Goal: Task Accomplishment & Management: Use online tool/utility

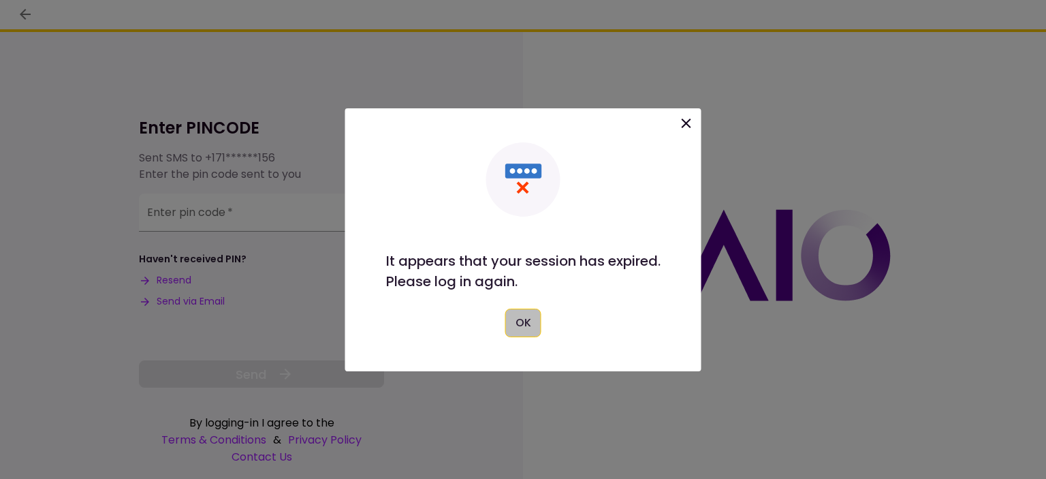
click at [530, 321] on button "OK" at bounding box center [523, 322] width 36 height 29
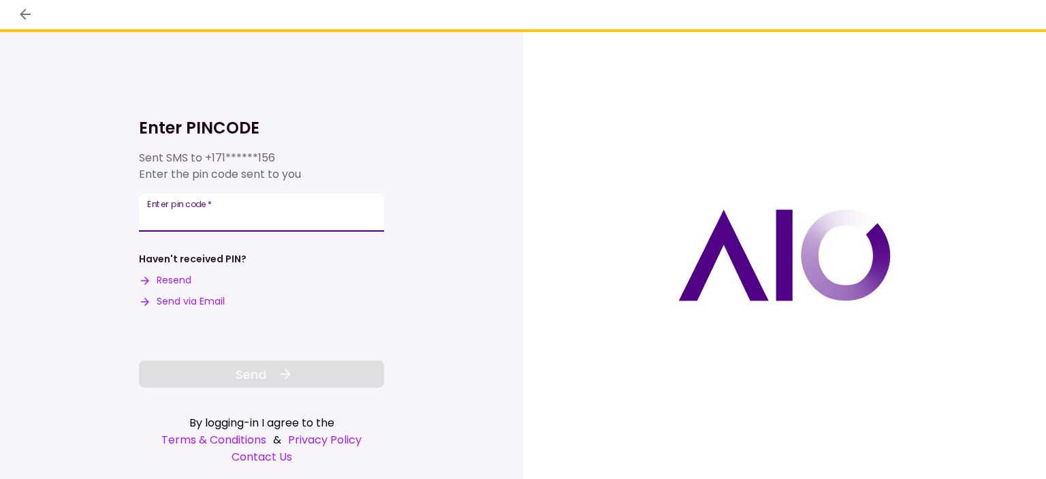
click at [257, 222] on input "Enter pin code   *" at bounding box center [261, 212] width 245 height 38
click at [293, 214] on input "Enter pin code   *" at bounding box center [261, 210] width 245 height 38
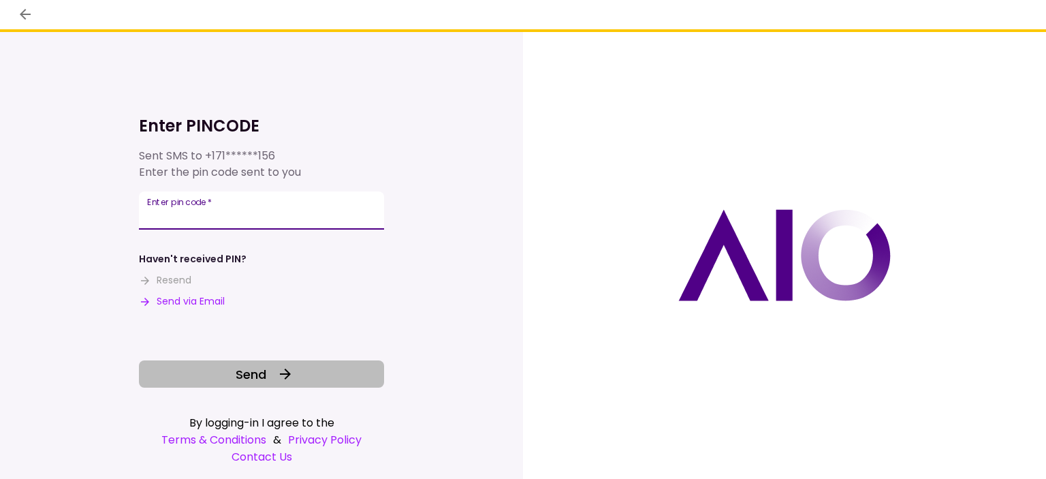
type input "******"
click at [305, 372] on button "Send" at bounding box center [261, 373] width 245 height 27
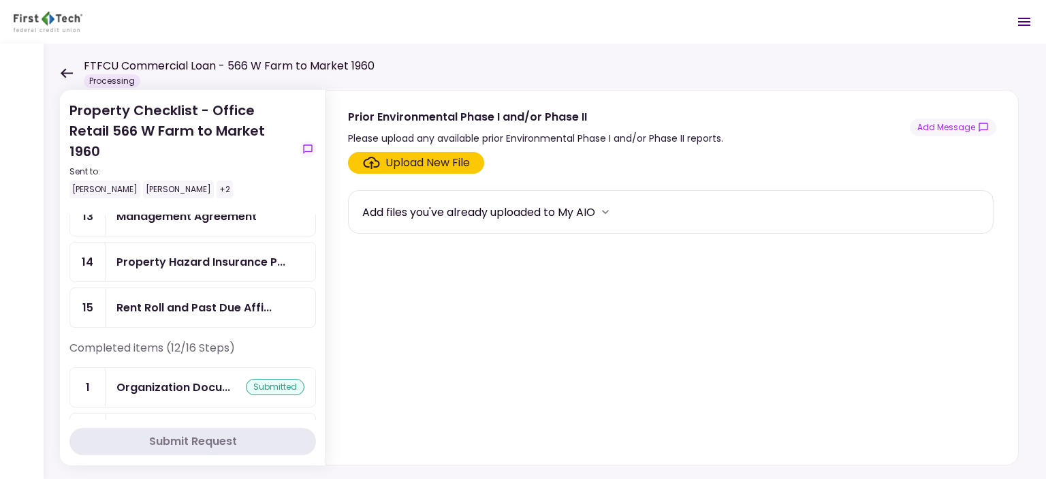
scroll to position [68, 0]
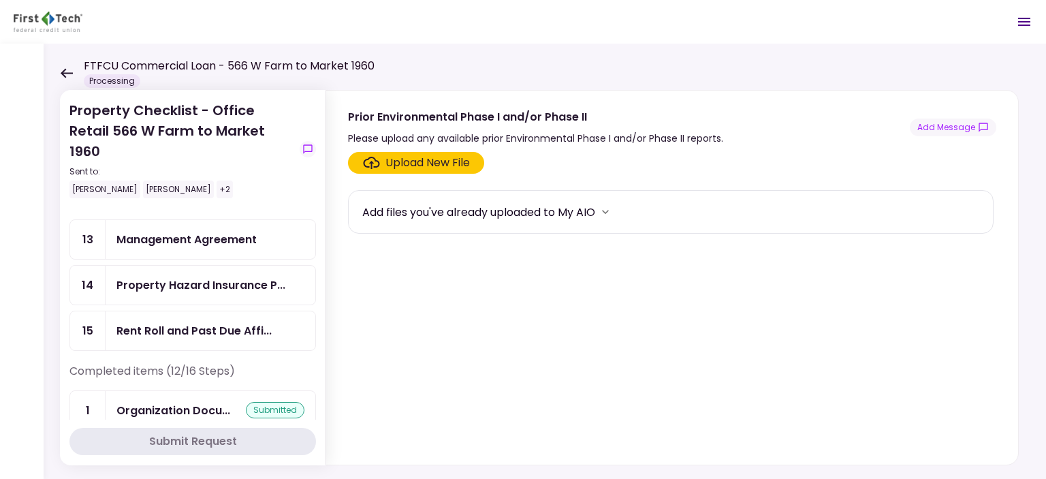
click at [447, 168] on div "Upload New File" at bounding box center [427, 163] width 84 height 16
click at [0, 0] on input "Upload New File" at bounding box center [0, 0] width 0 height 0
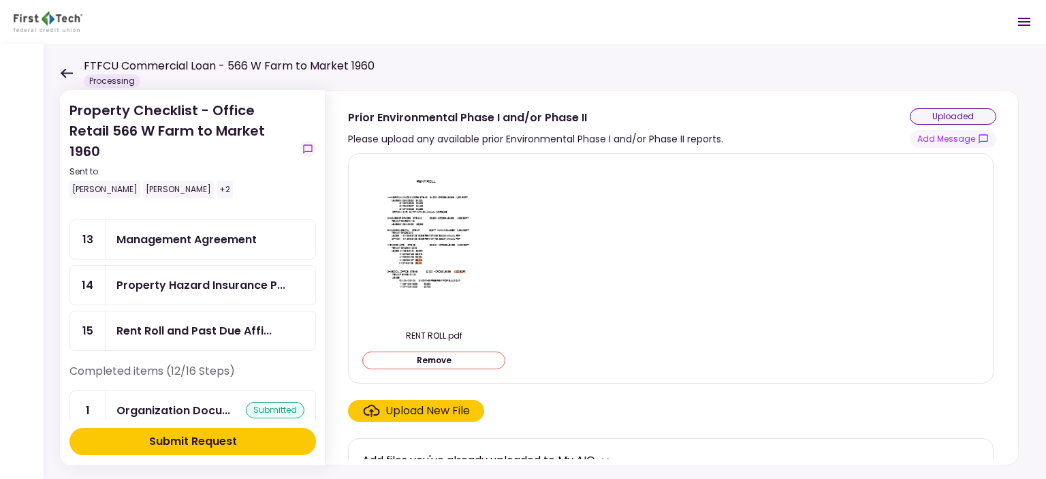
scroll to position [22, 0]
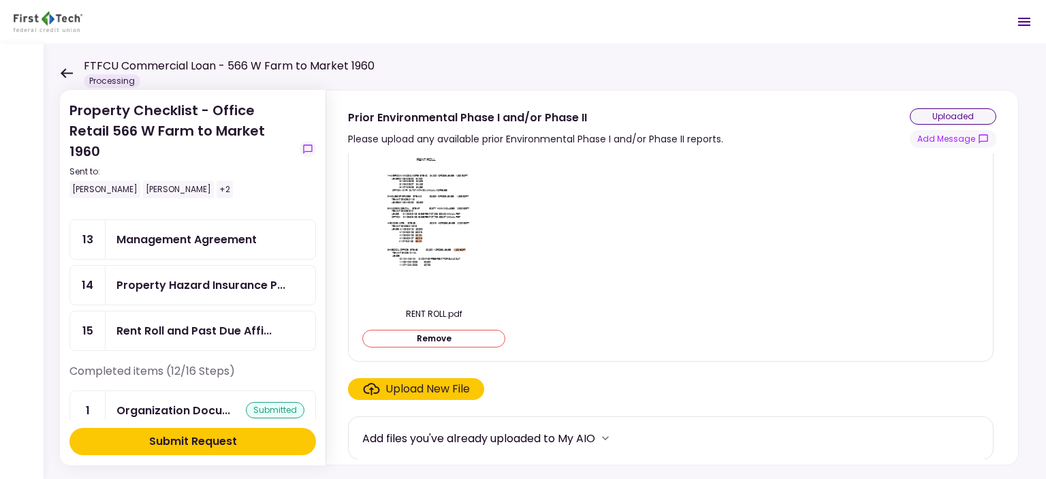
click at [945, 114] on div "uploaded" at bounding box center [953, 116] width 86 height 16
click at [609, 435] on icon "more" at bounding box center [606, 438] width 14 height 14
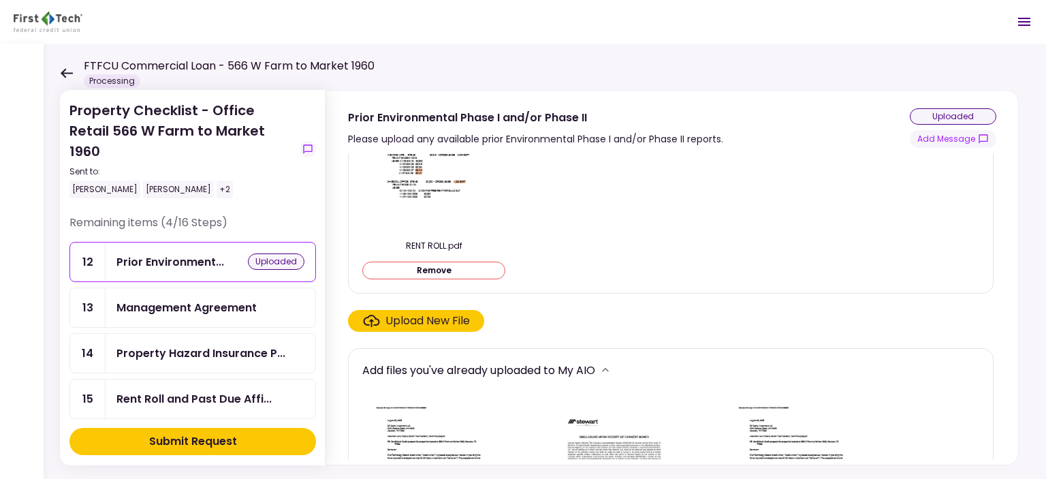
scroll to position [251, 0]
